Goal: Check status: Check status

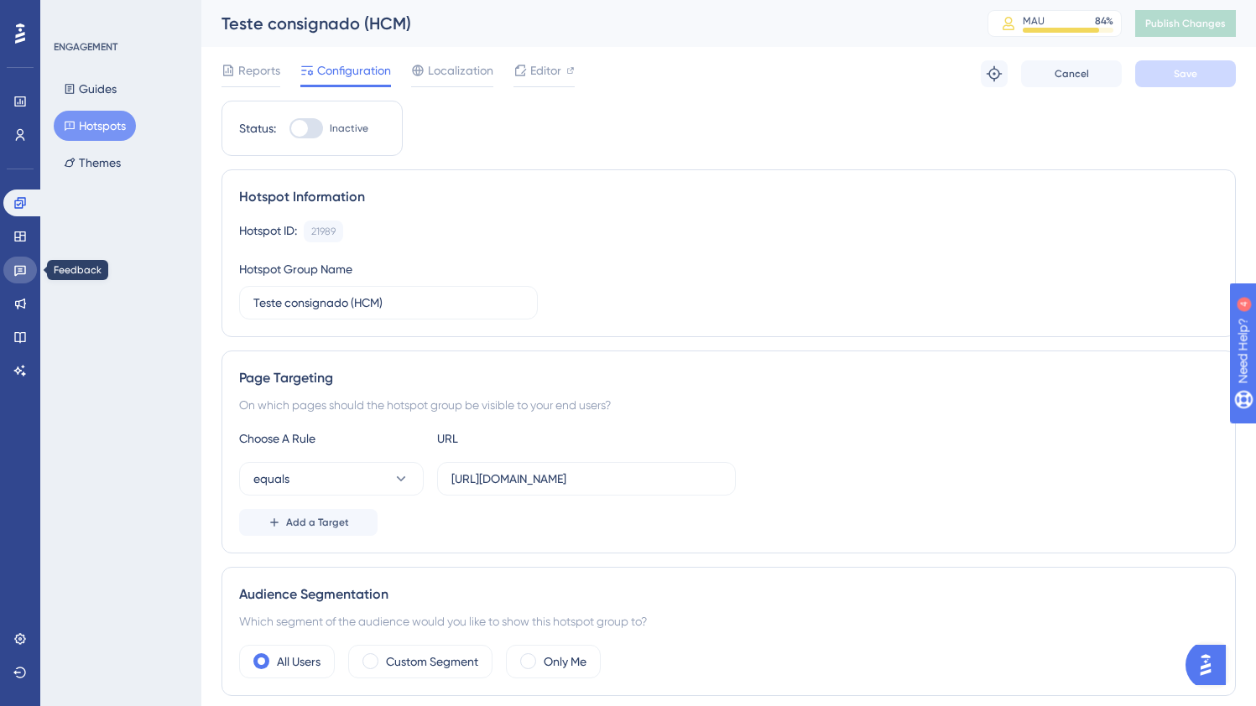
click at [18, 274] on icon at bounding box center [19, 269] width 13 height 13
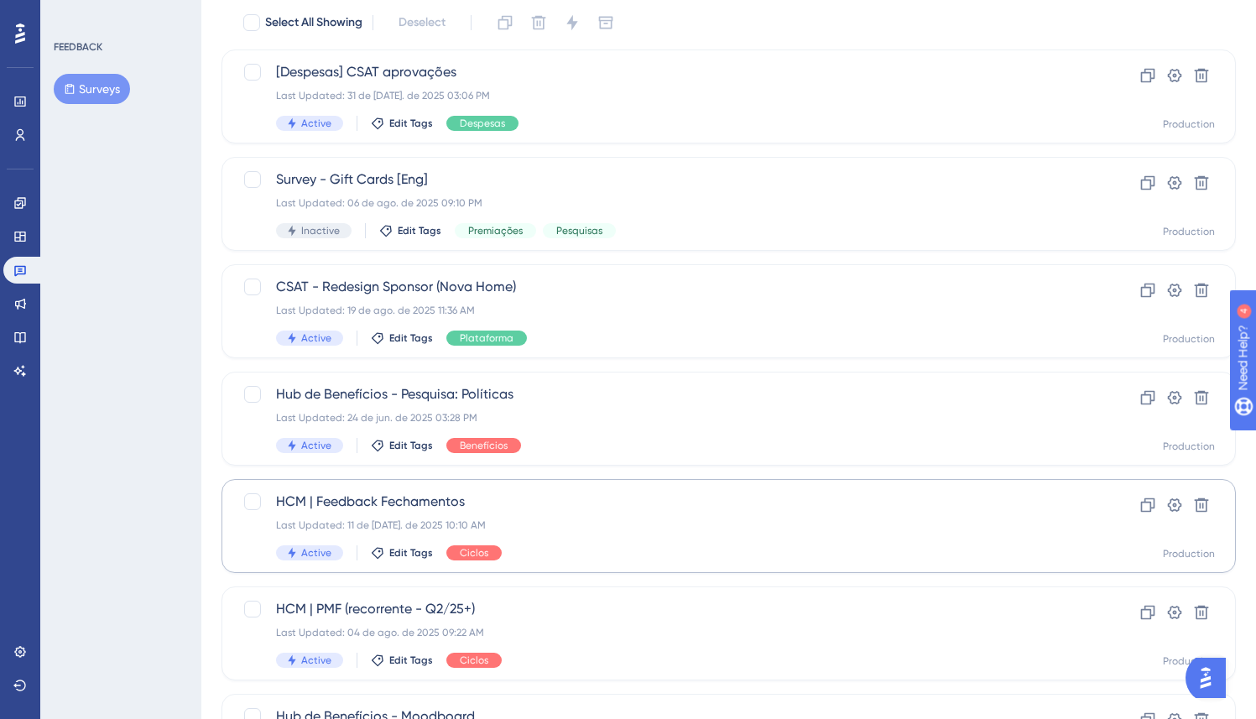
scroll to position [118, 0]
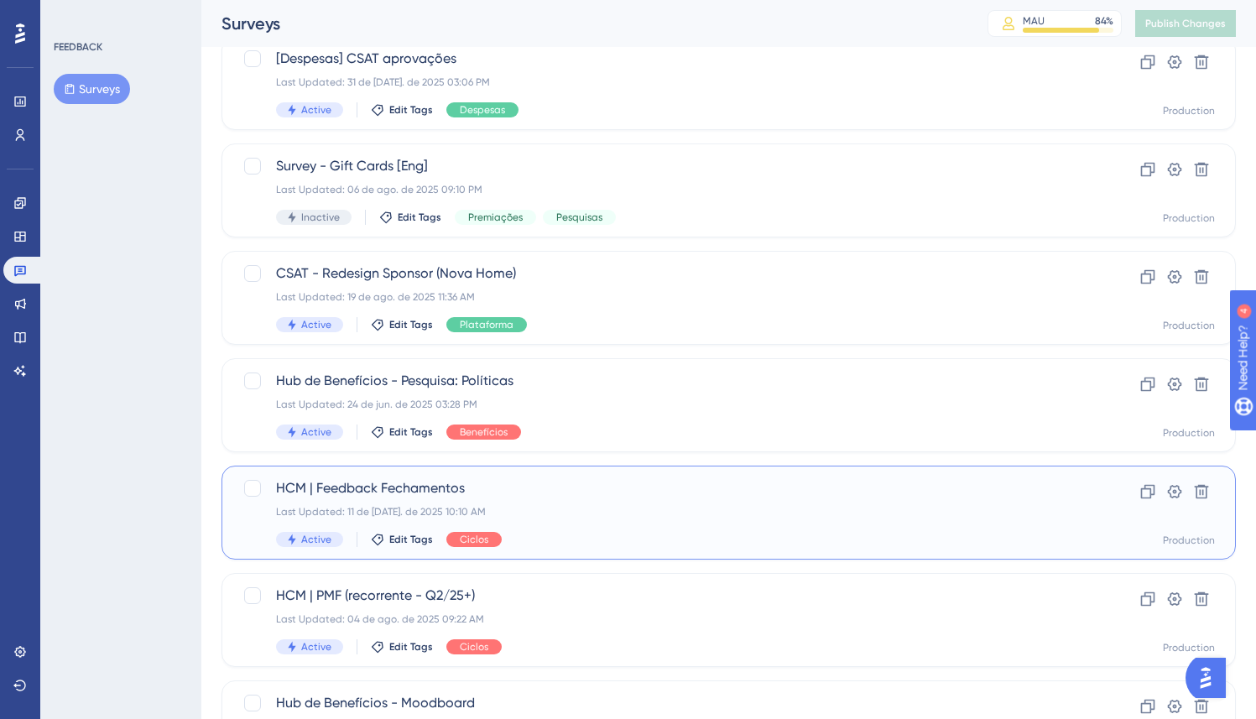
click at [580, 526] on div "HCM | Feedback Fechamentos Last Updated: 11 de [DATE]. de 2025 10:10 AM Active …" at bounding box center [661, 512] width 771 height 69
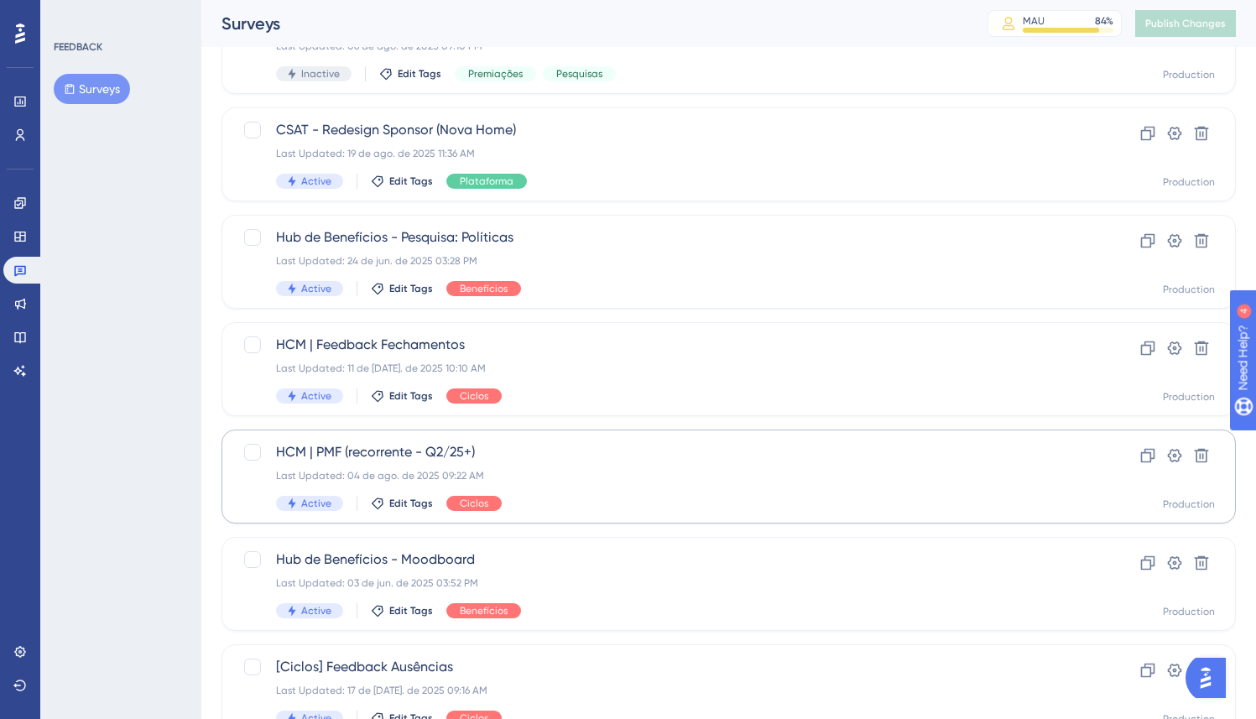
scroll to position [263, 0]
click at [547, 495] on div "Active Edit Tags Ciclos" at bounding box center [661, 502] width 771 height 15
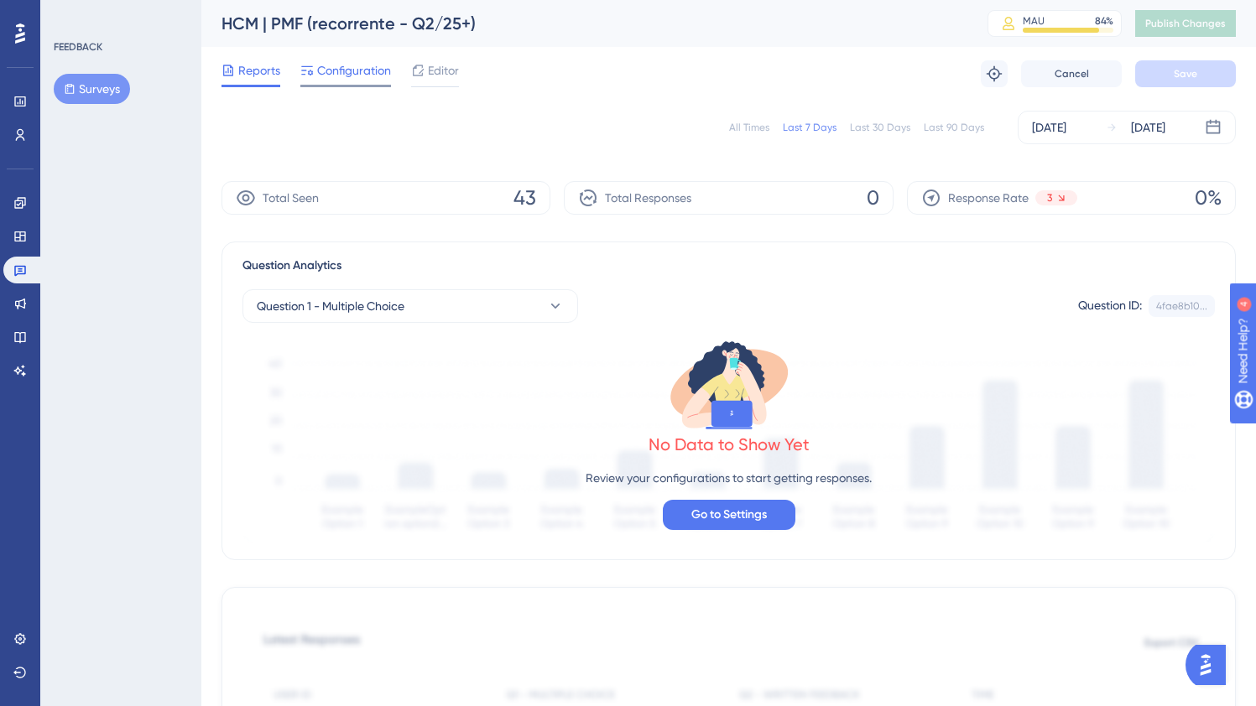
click at [302, 70] on icon at bounding box center [306, 70] width 13 height 13
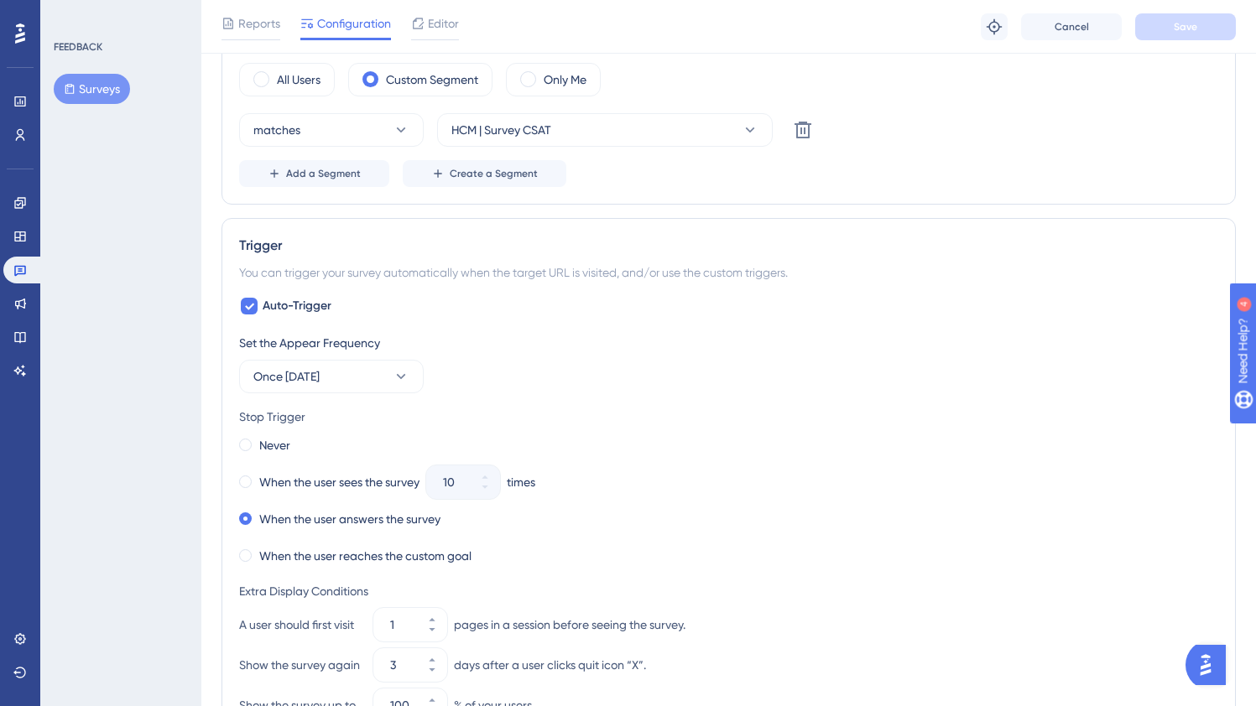
scroll to position [585, 0]
